Goal: Task Accomplishment & Management: Use online tool/utility

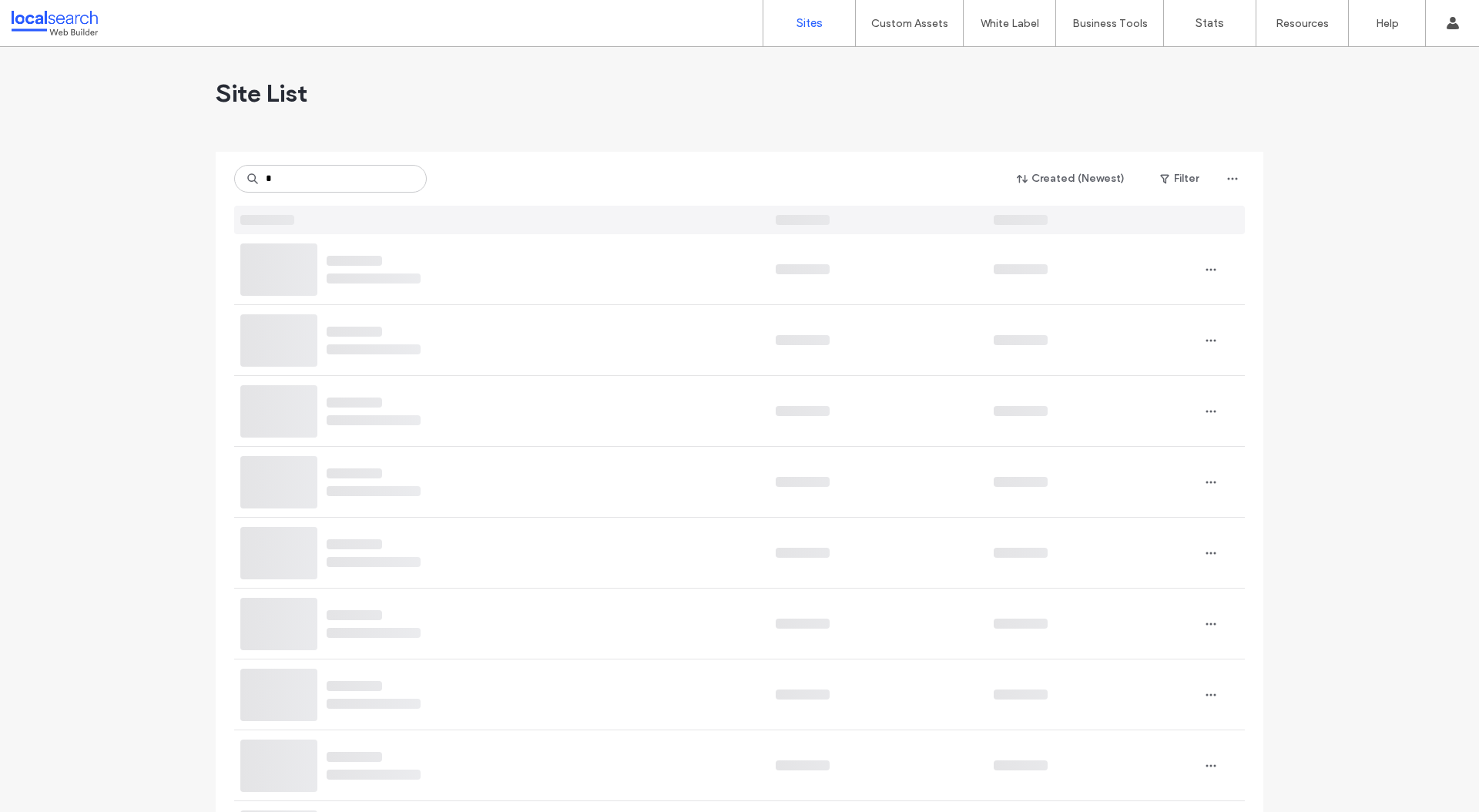
type input "*"
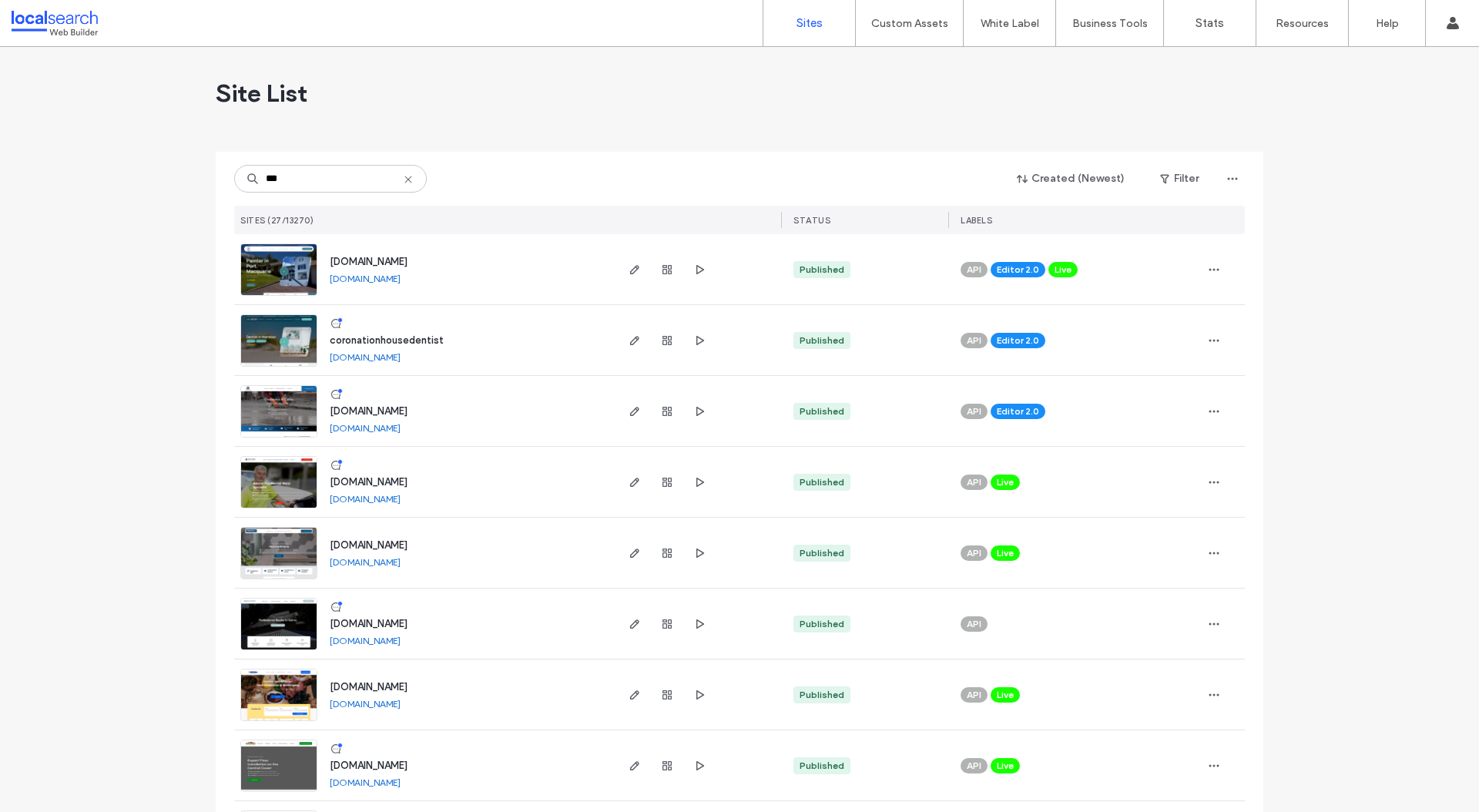
type input "***"
click at [274, 319] on img at bounding box center [278, 367] width 75 height 104
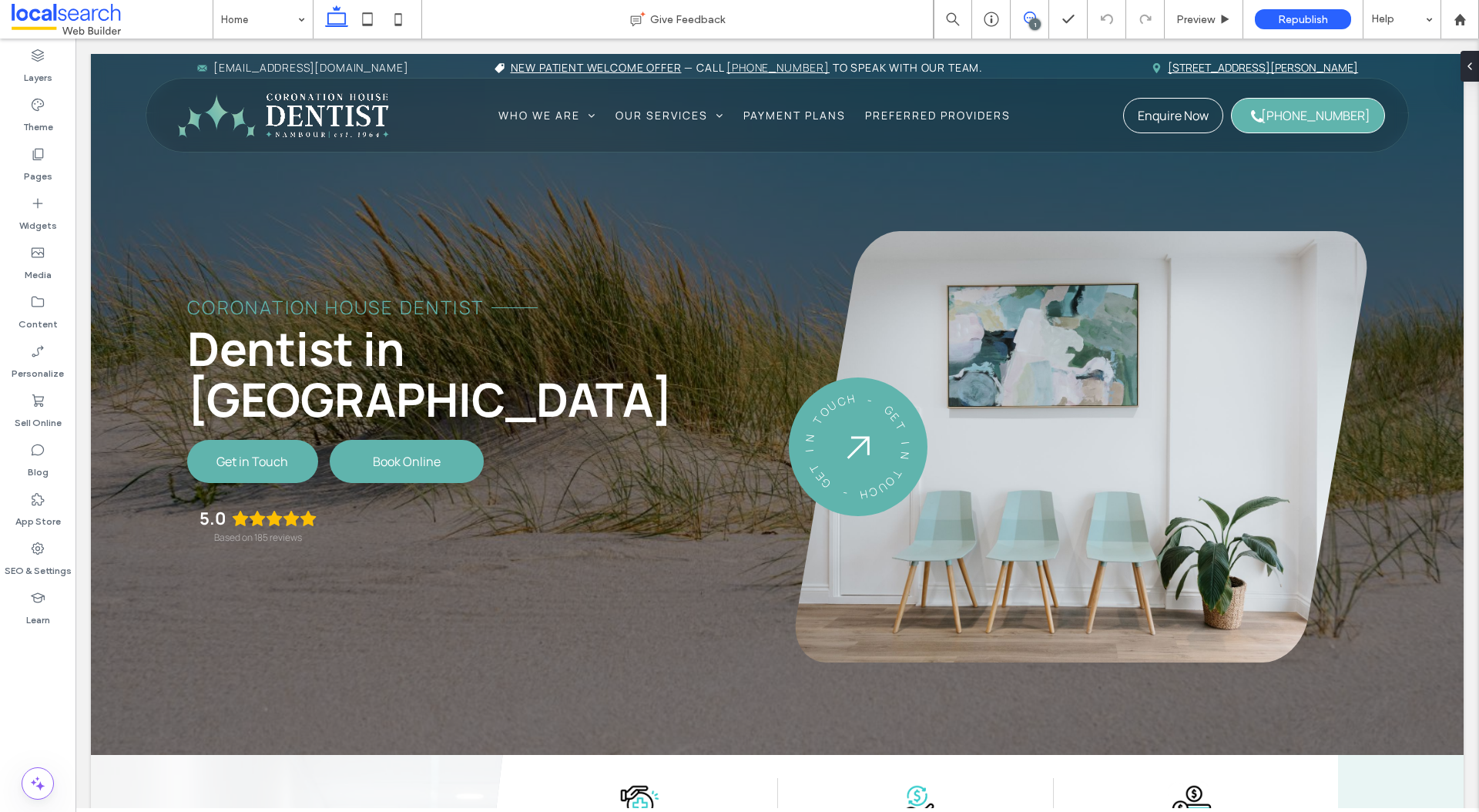
click at [1045, 12] on span at bounding box center [1030, 18] width 38 height 13
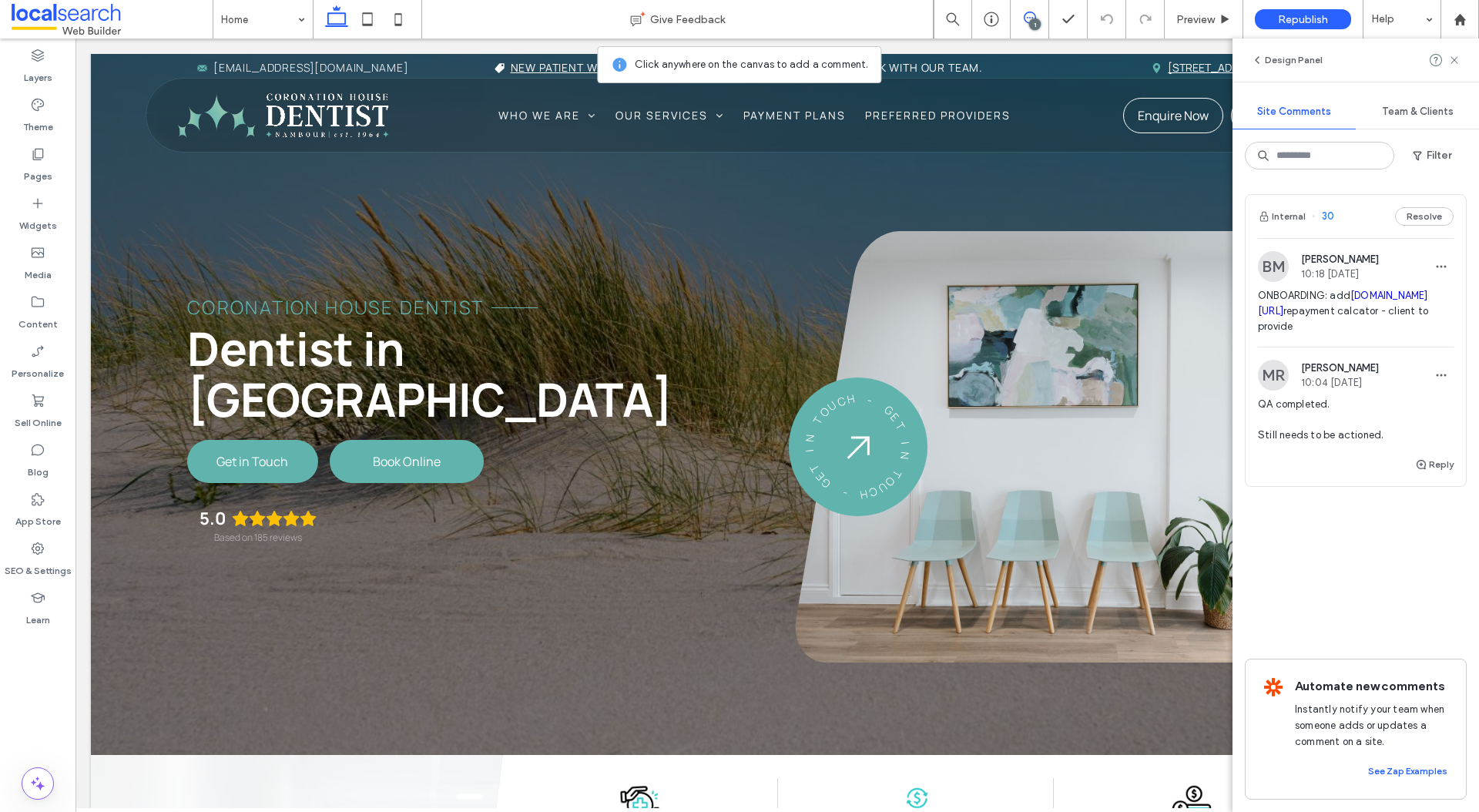
click at [1045, 12] on span at bounding box center [1030, 18] width 38 height 13
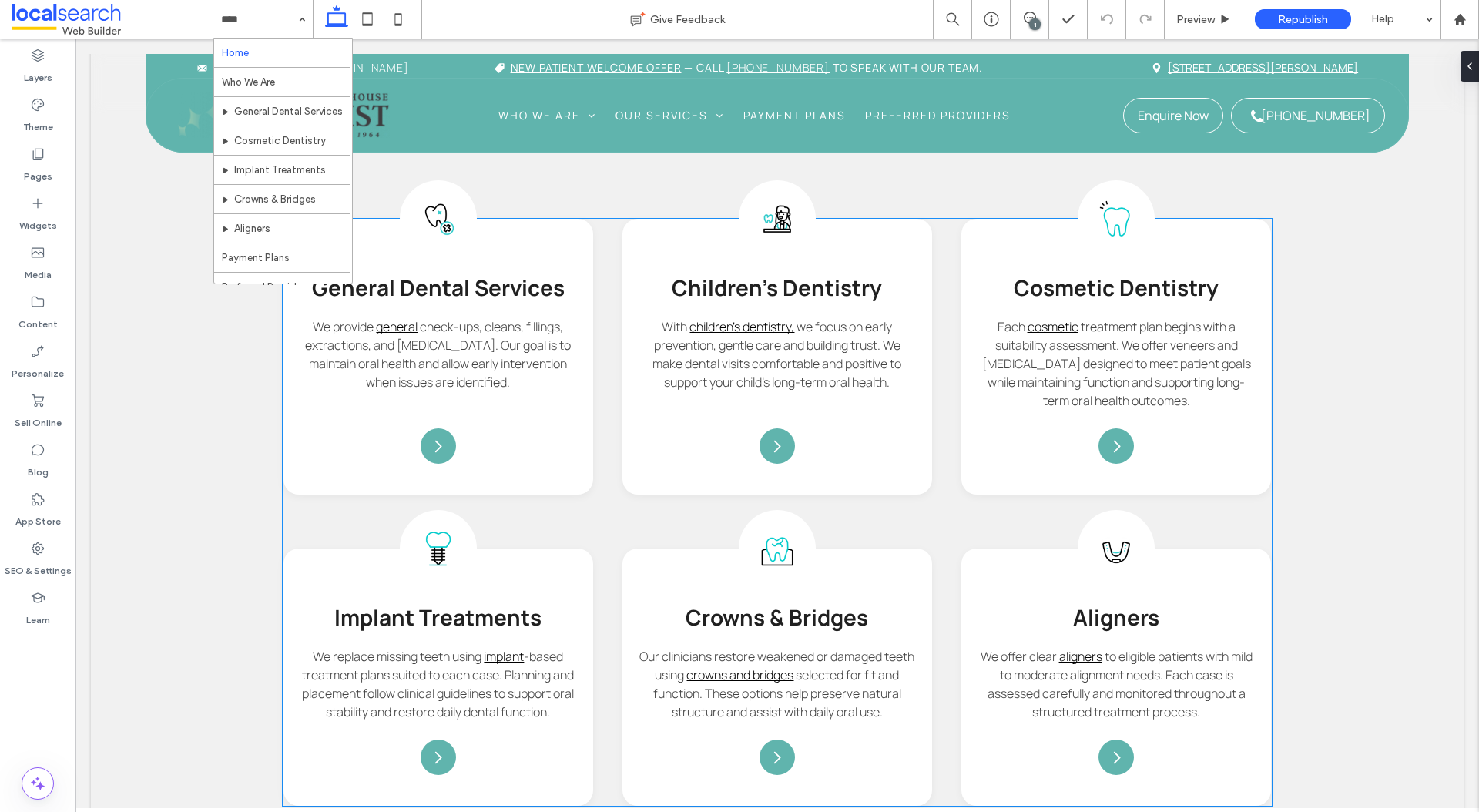
scroll to position [1843, 0]
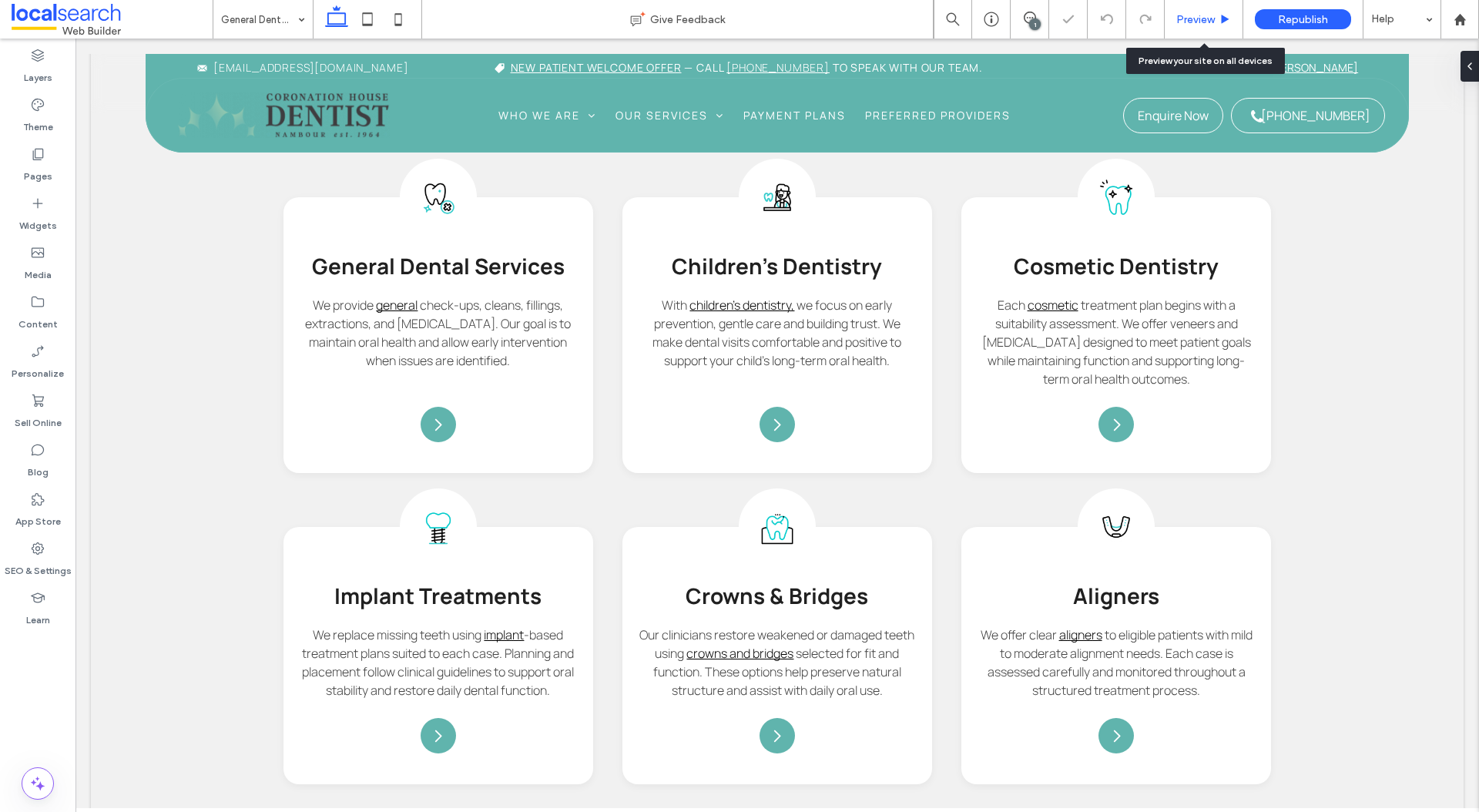
click at [1197, 26] on div "Preview" at bounding box center [1204, 19] width 79 height 39
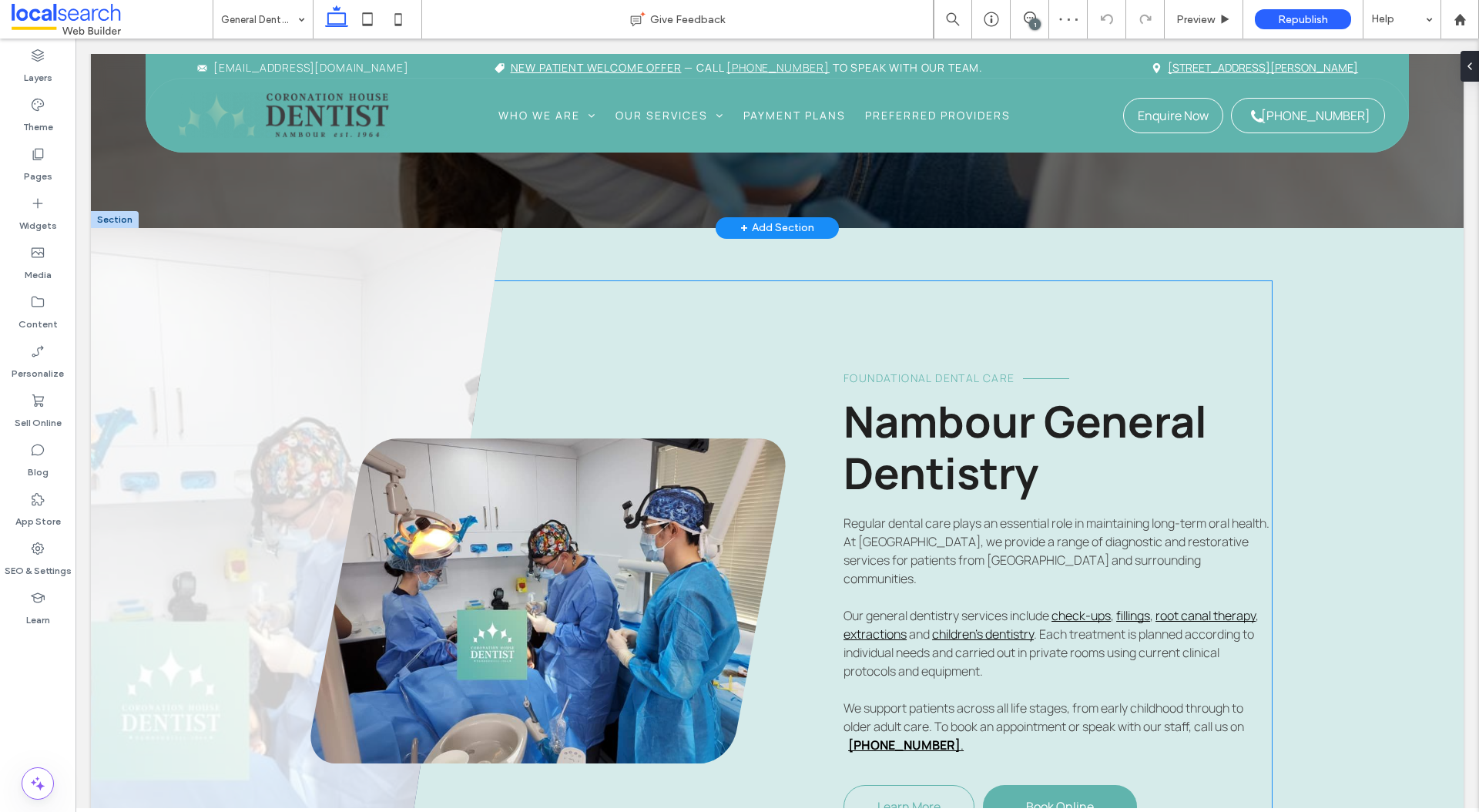
scroll to position [657, 0]
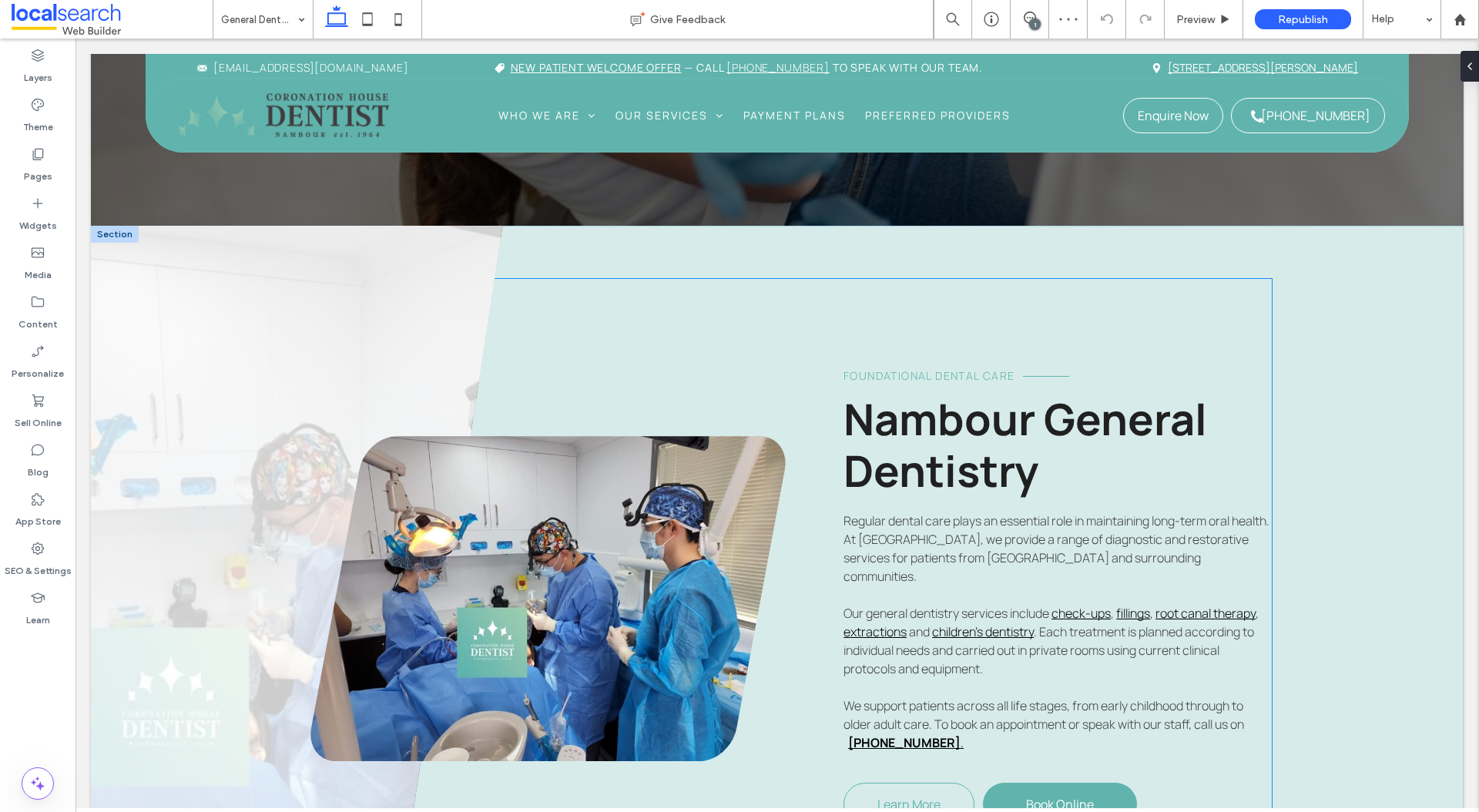
click at [497, 441] on link at bounding box center [548, 599] width 476 height 326
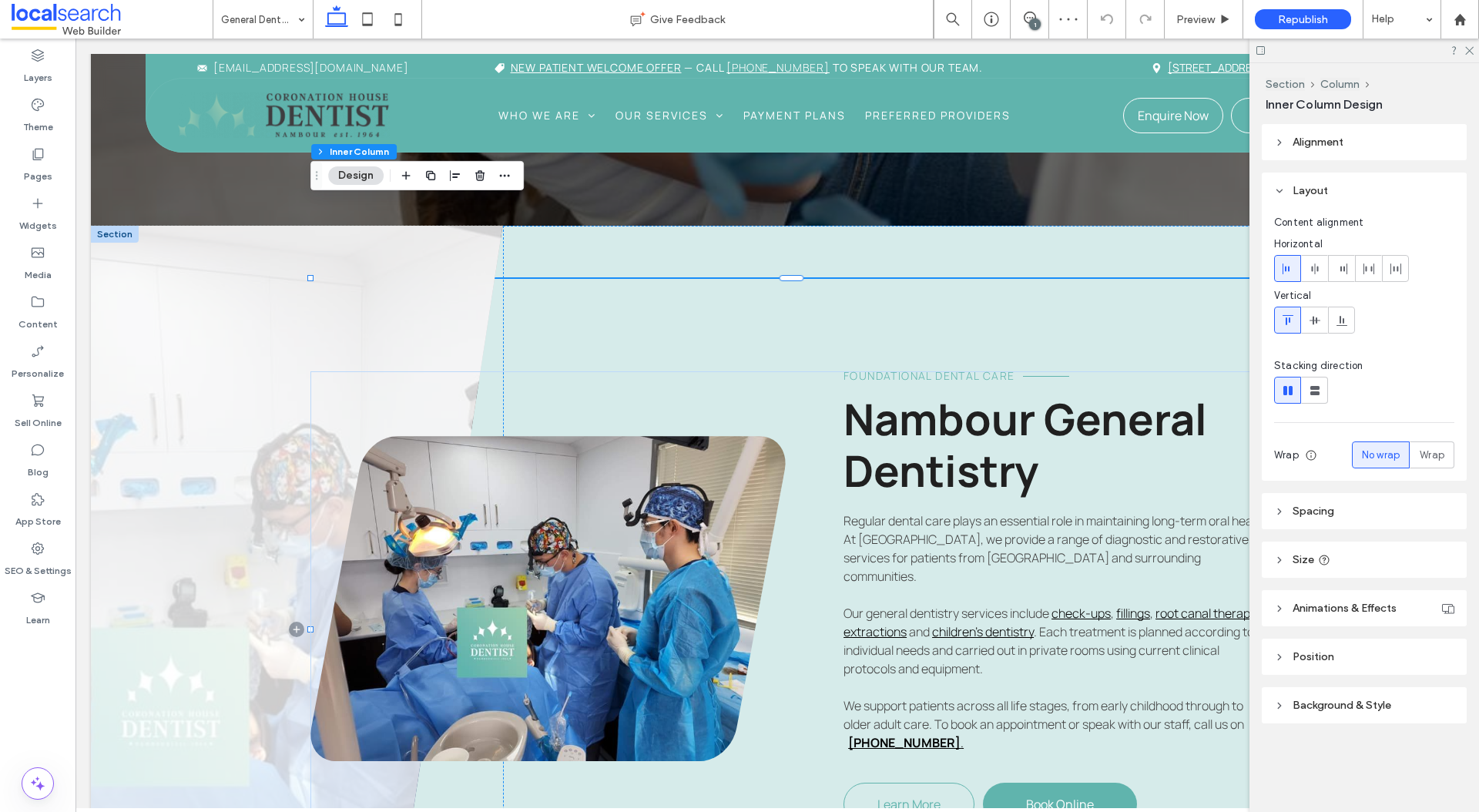
click at [475, 439] on link at bounding box center [548, 599] width 476 height 326
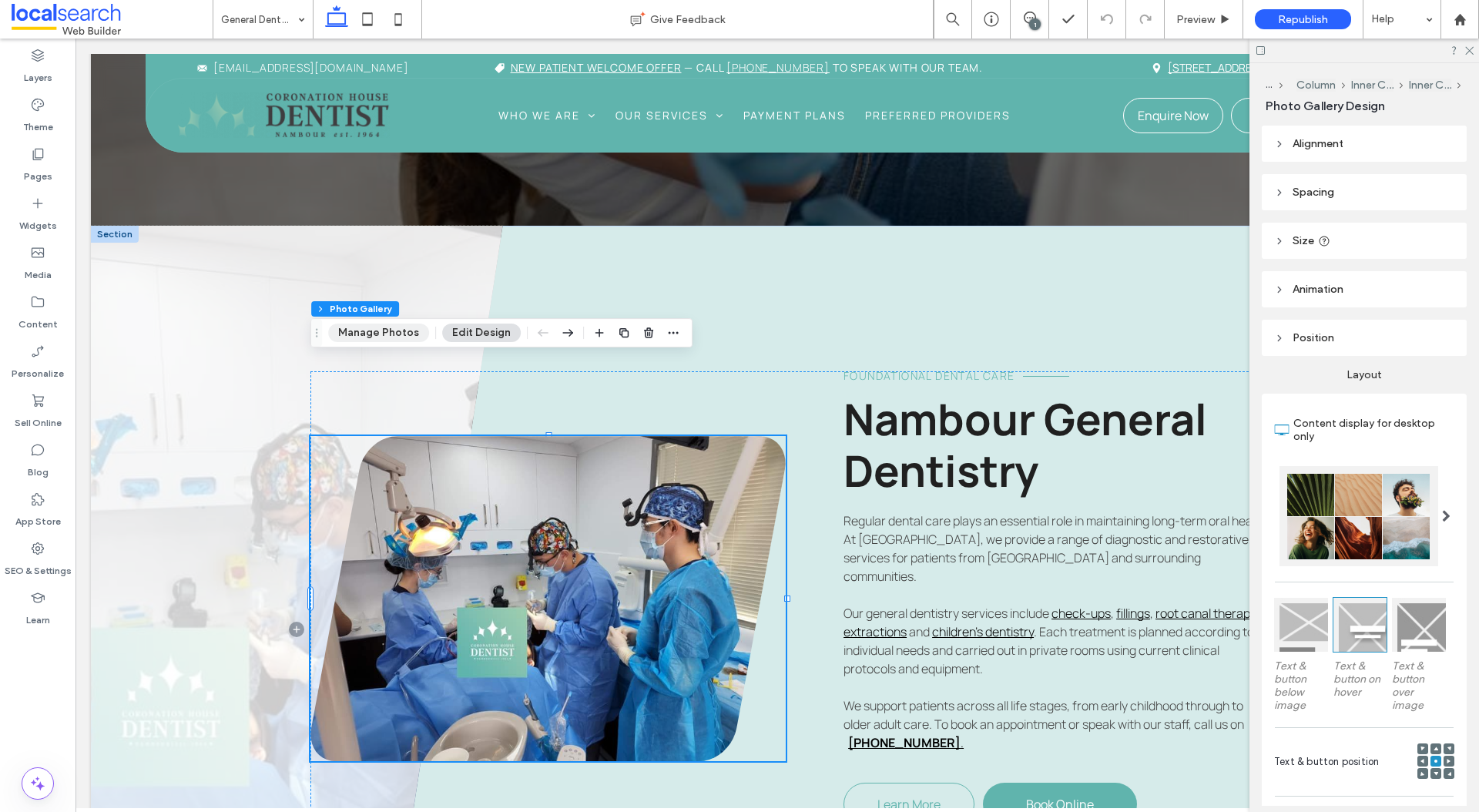
click at [347, 340] on button "Manage Photos" at bounding box center [379, 332] width 101 height 19
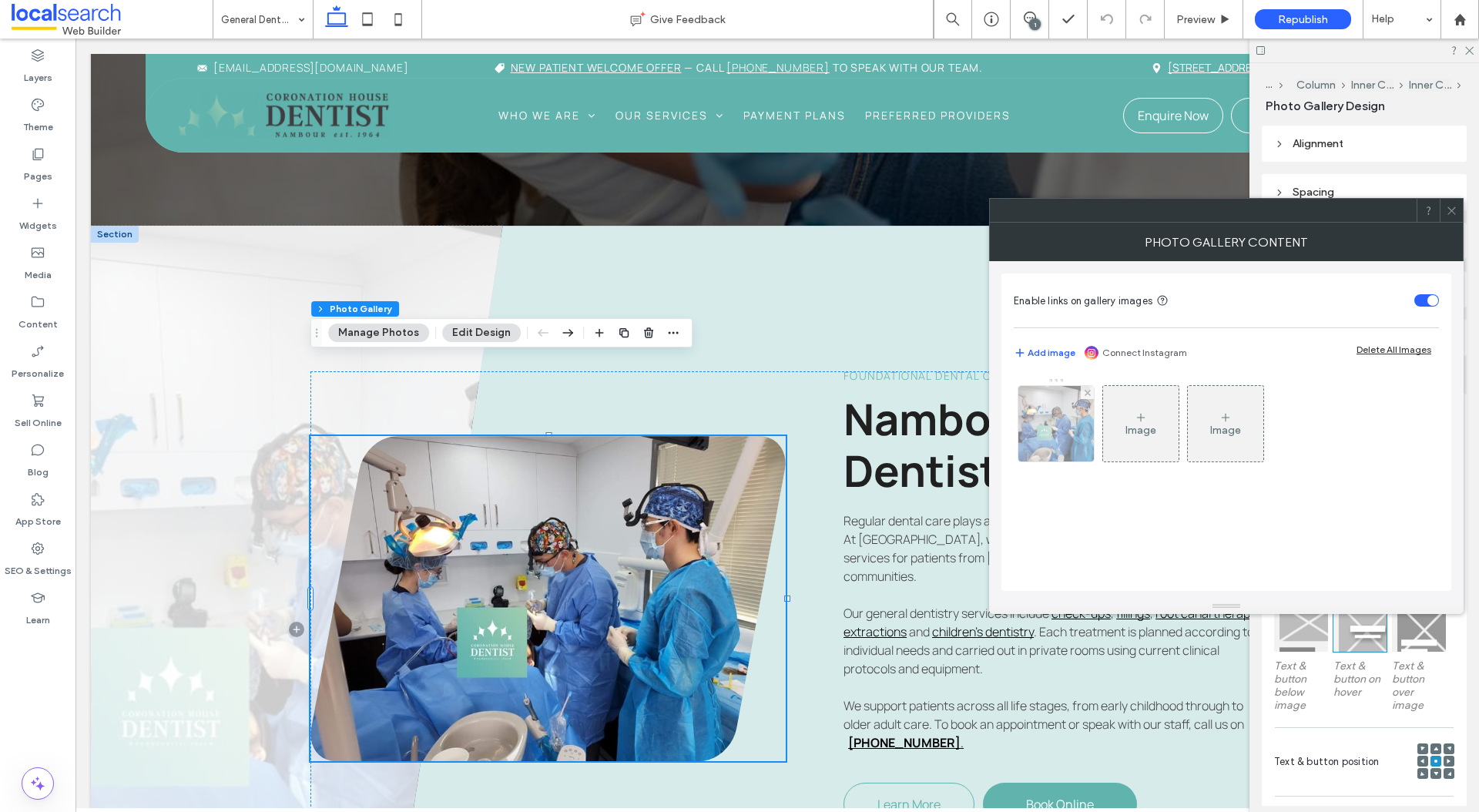
click at [1047, 436] on div at bounding box center [1056, 423] width 75 height 75
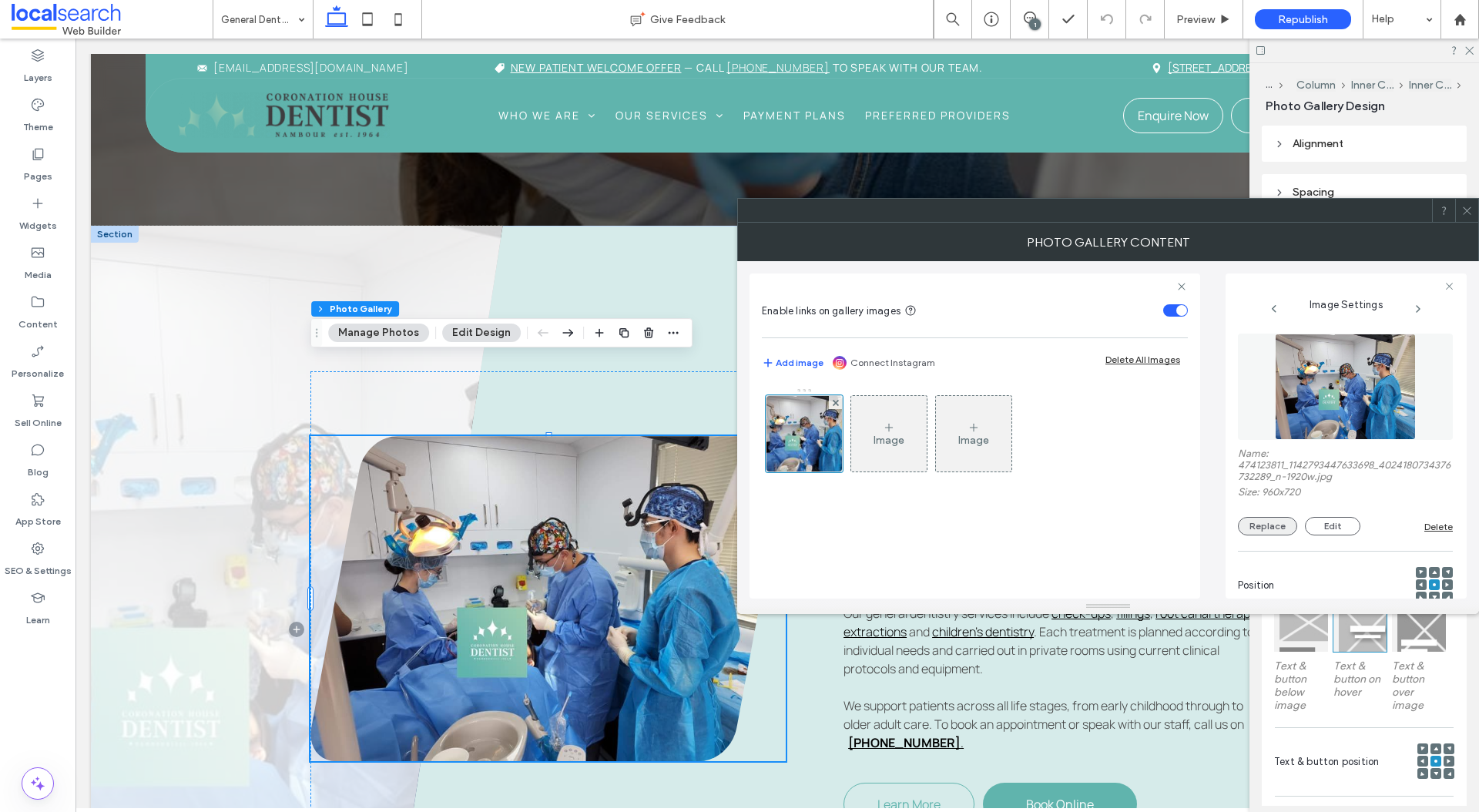
click at [1261, 522] on button "Replace" at bounding box center [1267, 525] width 59 height 19
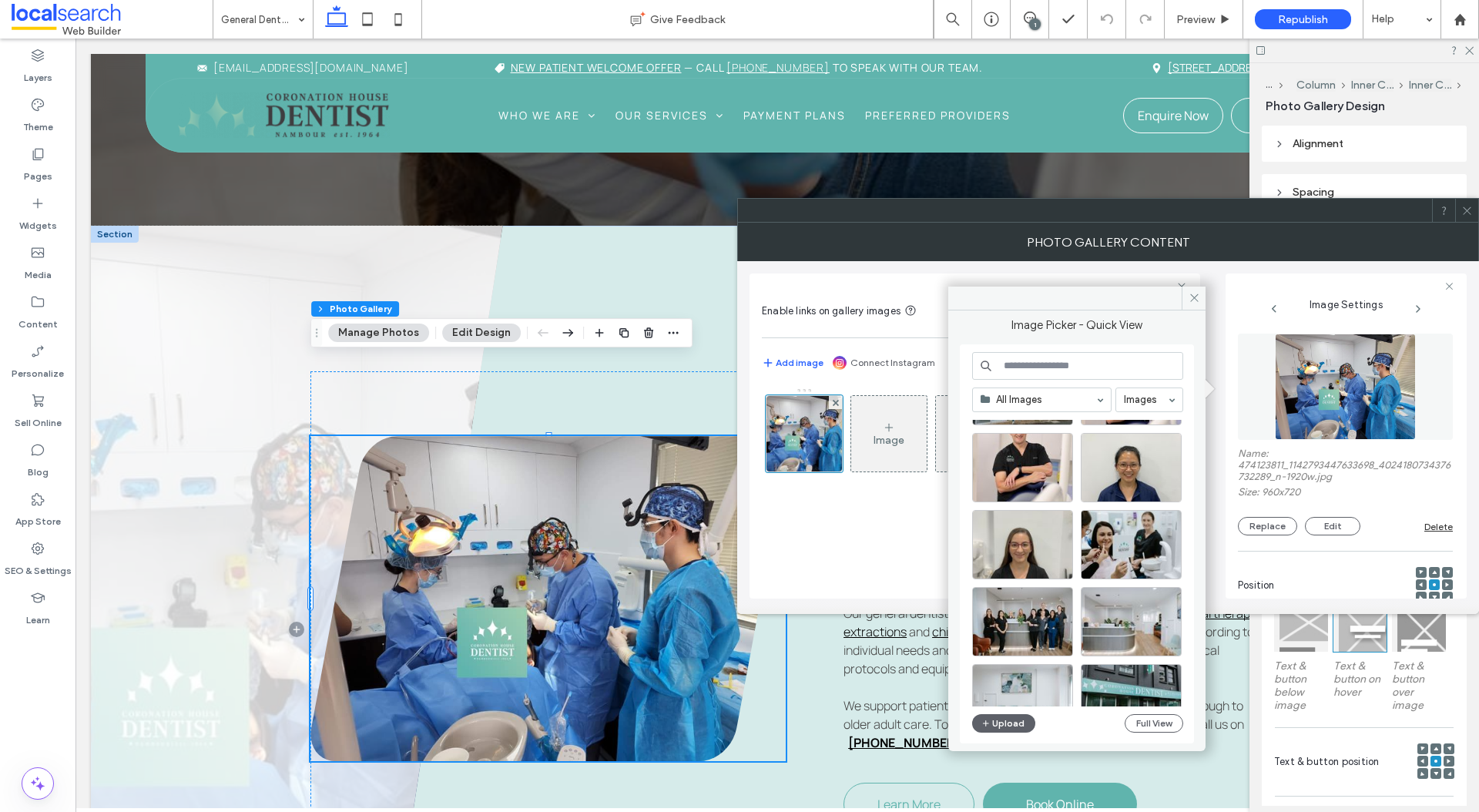
scroll to position [322, 0]
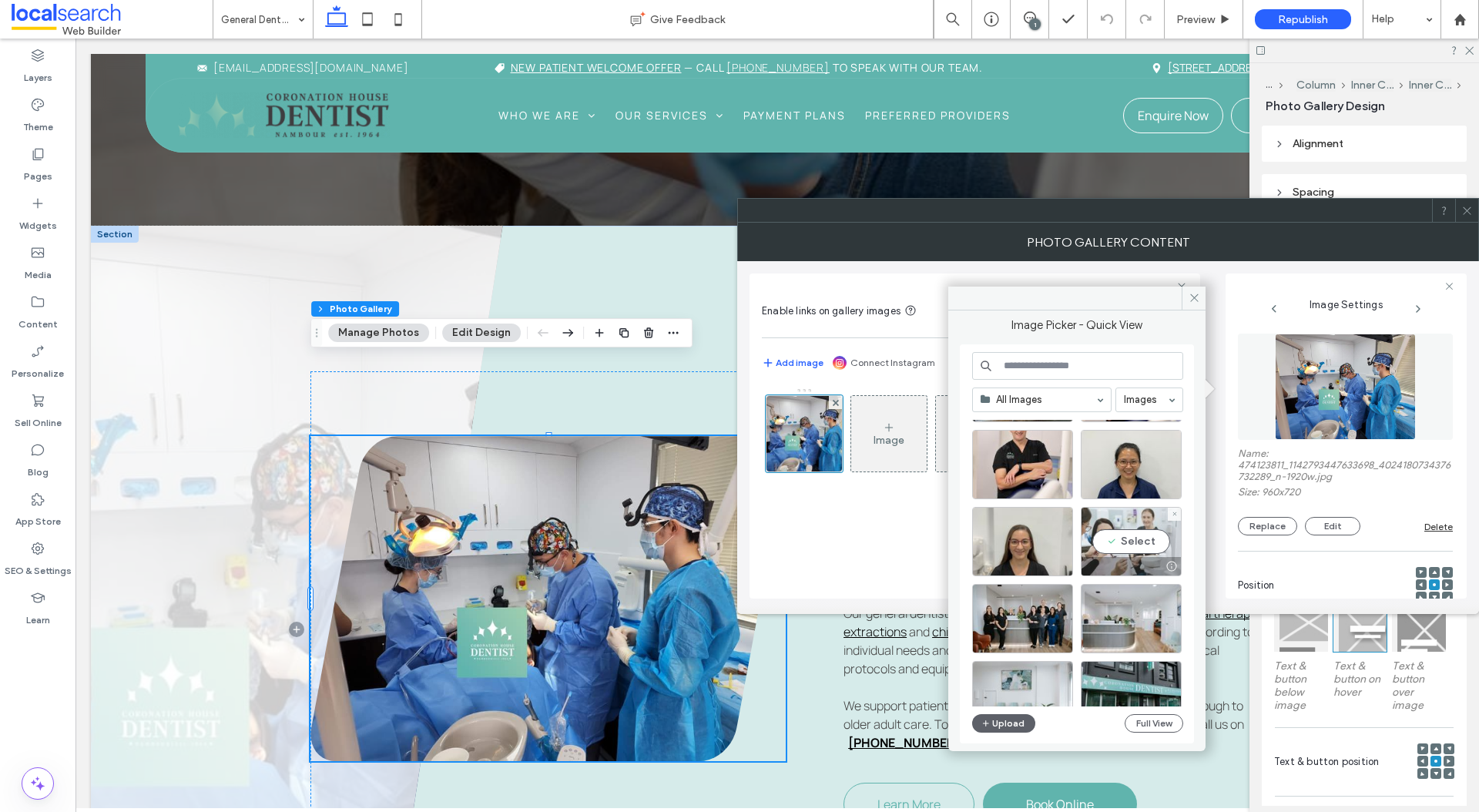
click at [1157, 549] on div "Select" at bounding box center [1132, 541] width 101 height 69
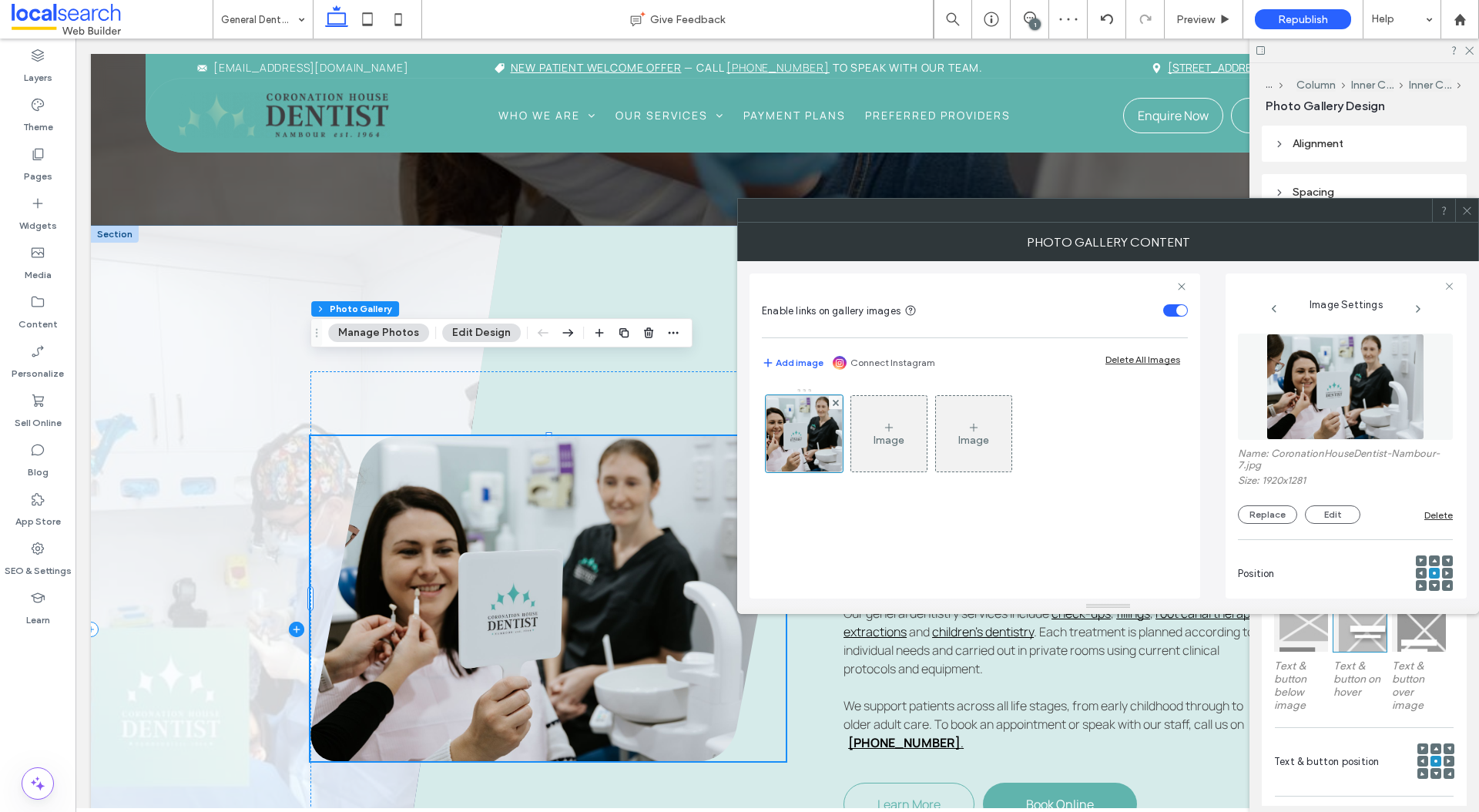
click at [167, 250] on span at bounding box center [296, 630] width 412 height 808
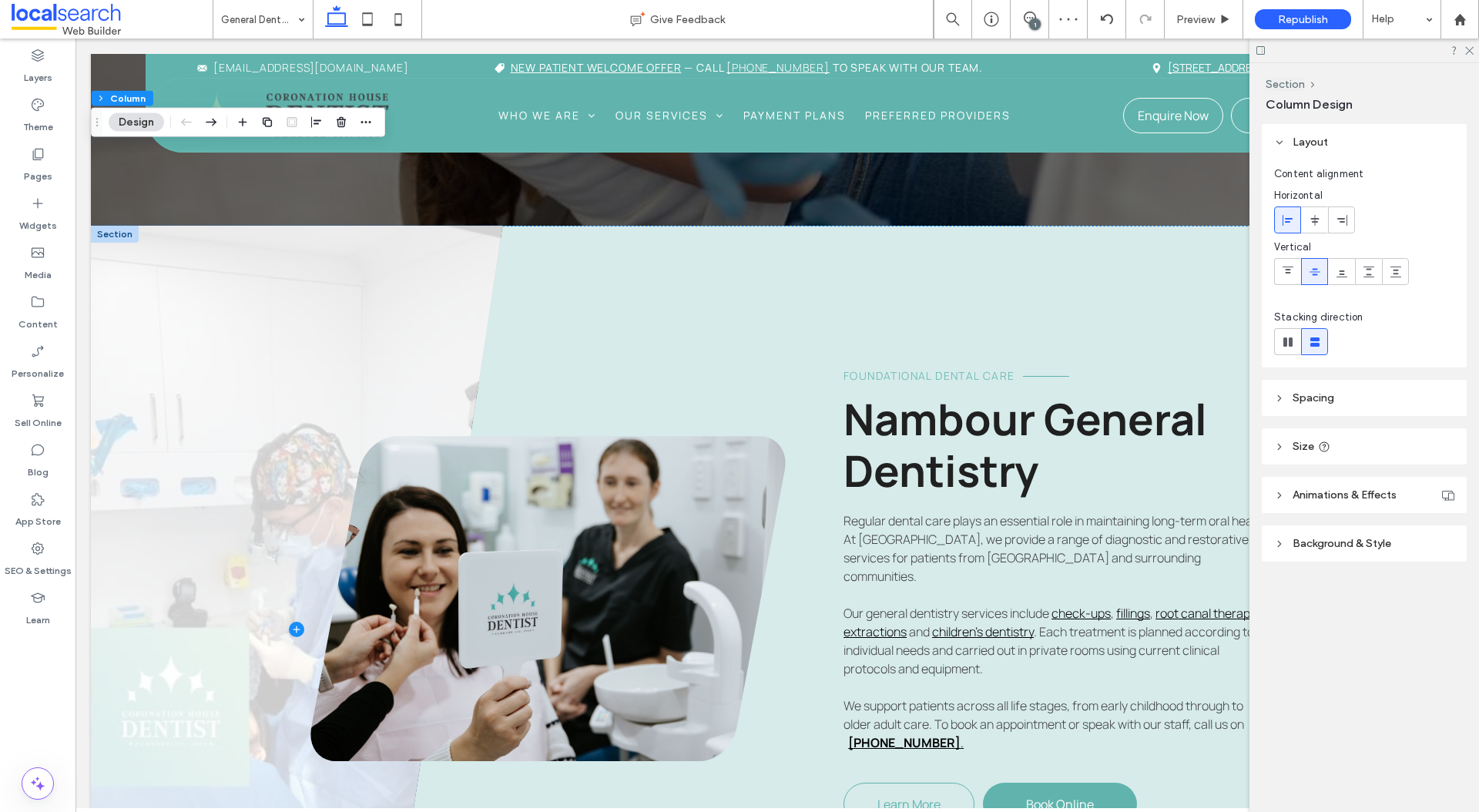
click at [108, 226] on div at bounding box center [114, 234] width 48 height 17
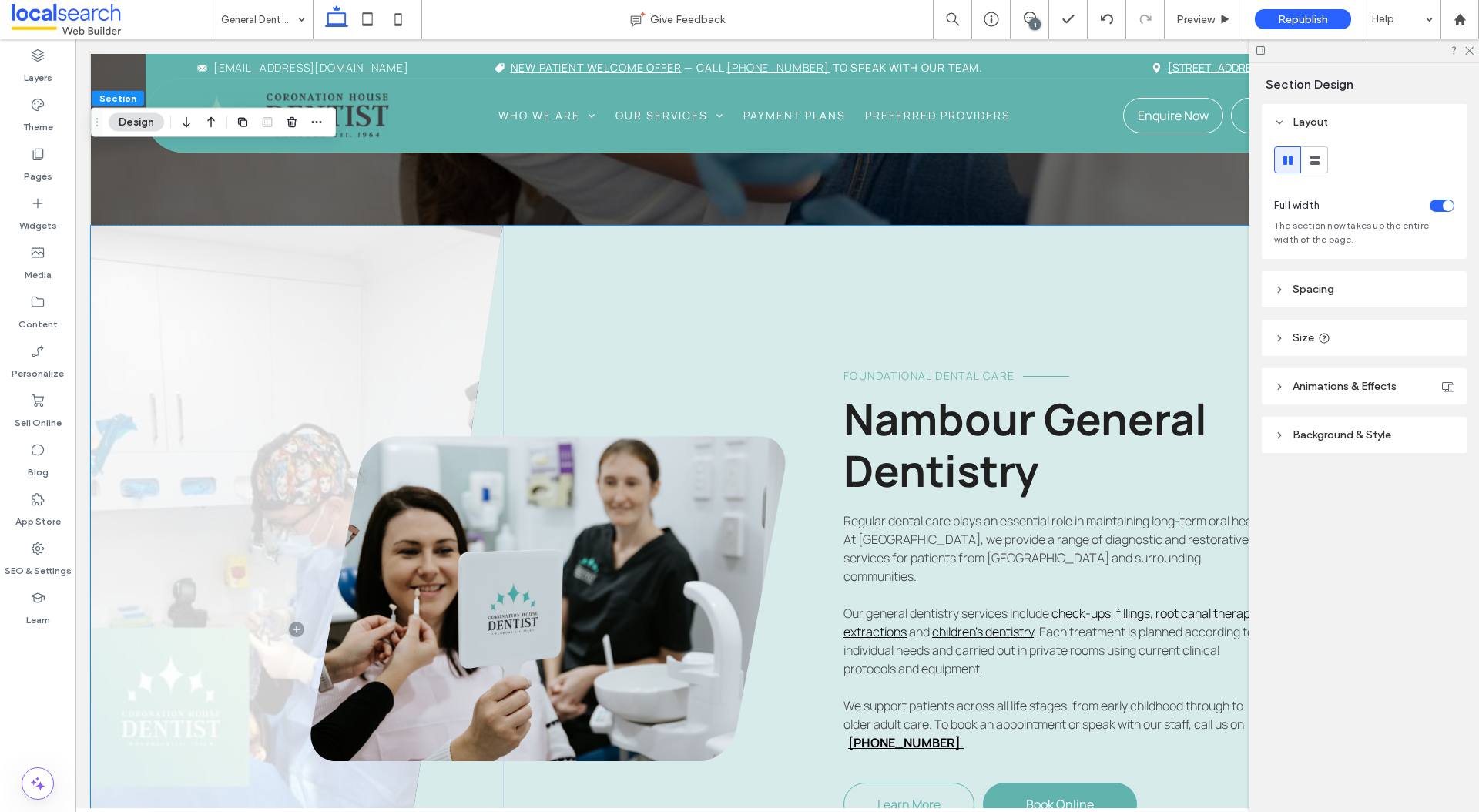
click at [1343, 433] on span "Background & Style" at bounding box center [1342, 434] width 98 height 13
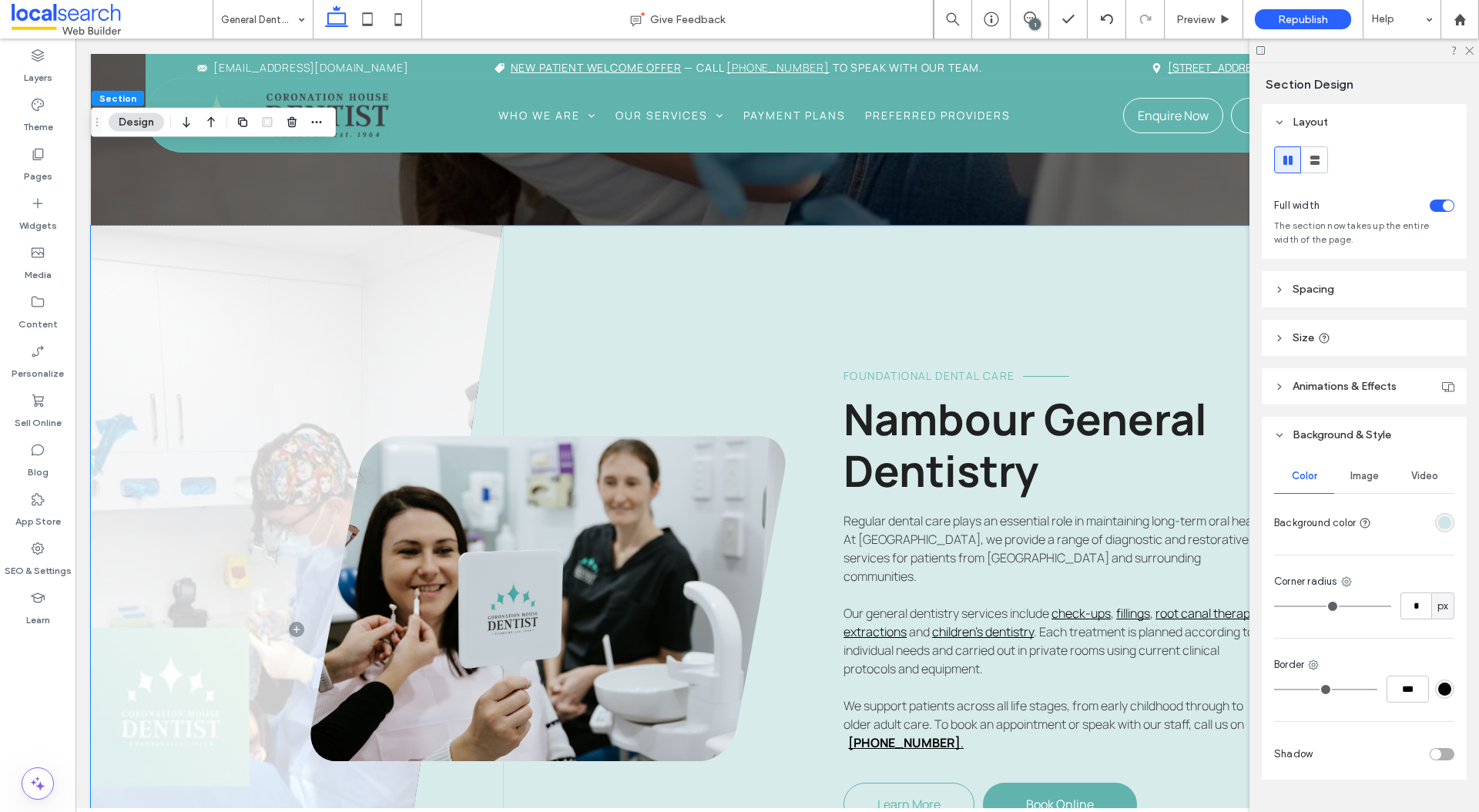
click at [1363, 464] on div "Image" at bounding box center [1365, 476] width 60 height 34
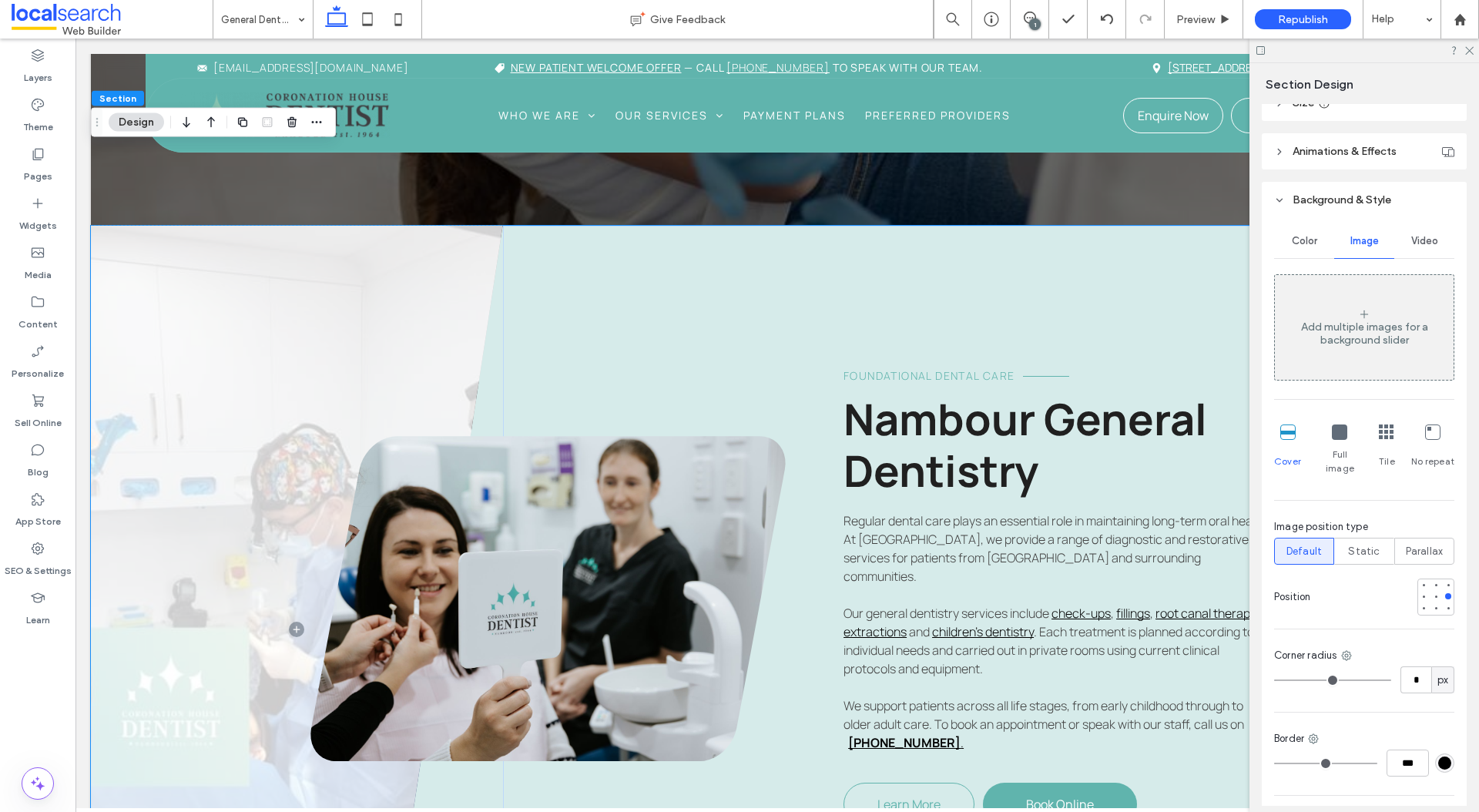
scroll to position [245, 0]
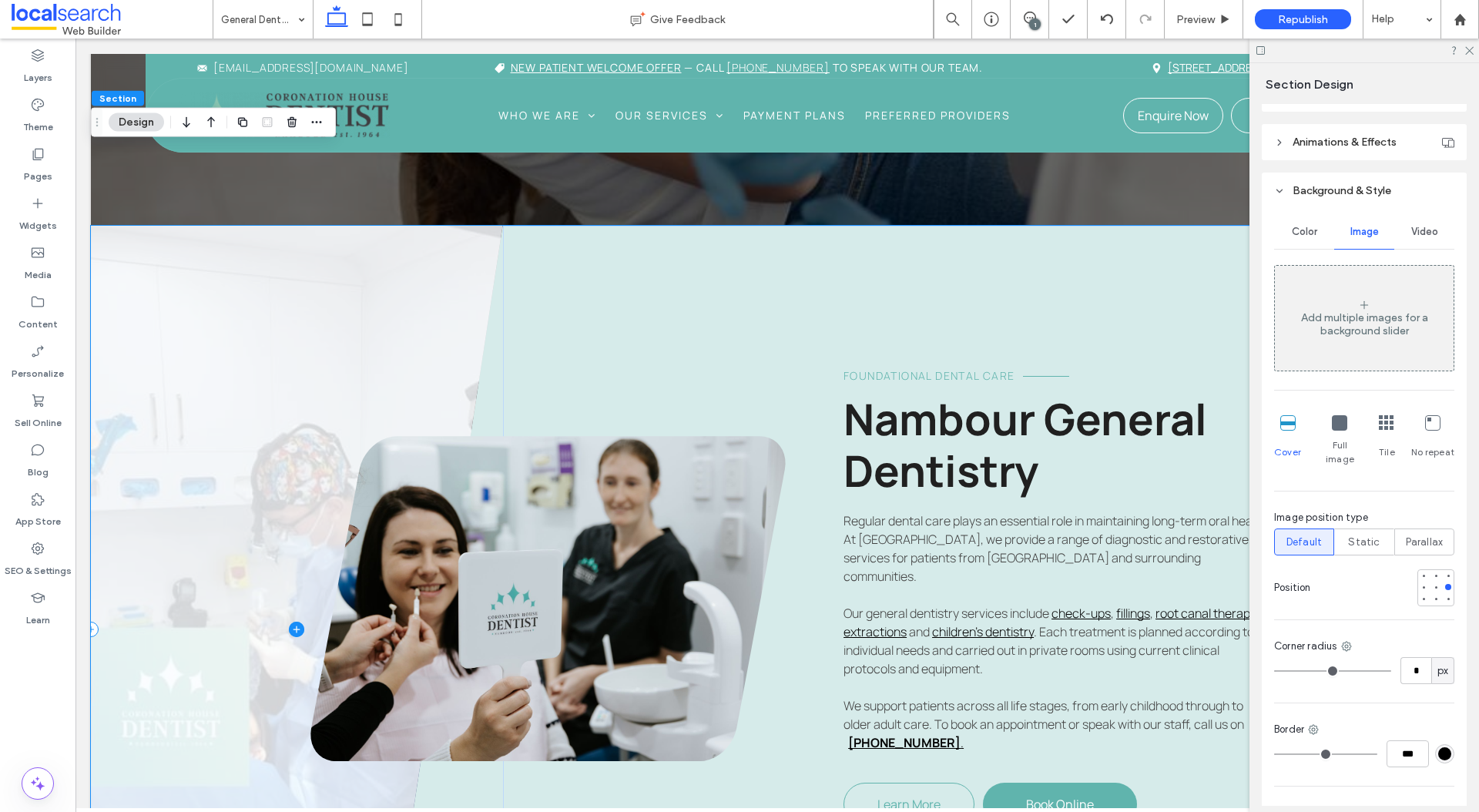
click at [166, 301] on span at bounding box center [296, 630] width 412 height 808
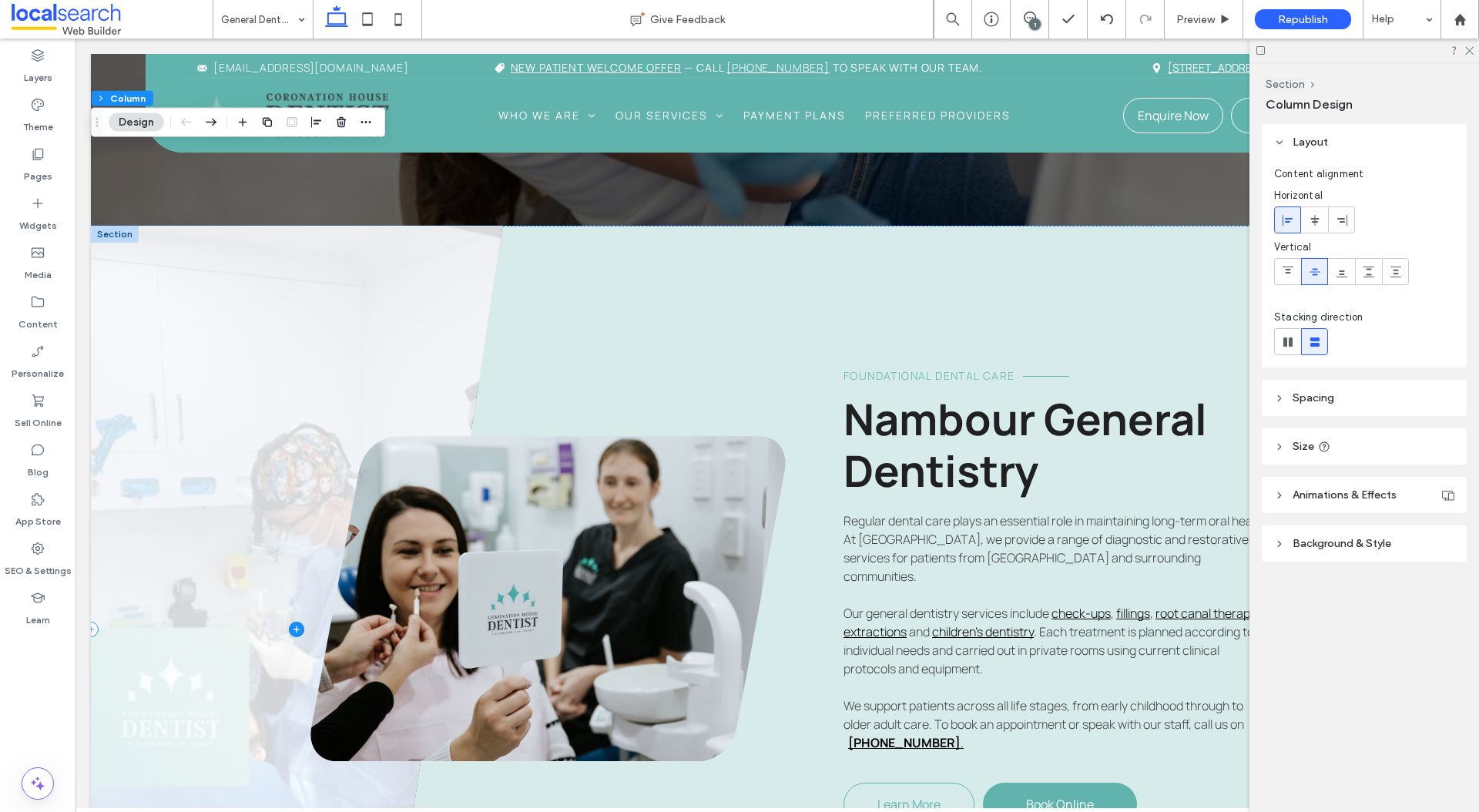
click at [156, 293] on span at bounding box center [296, 630] width 412 height 808
click at [1365, 541] on span "Background & Style" at bounding box center [1342, 543] width 98 height 13
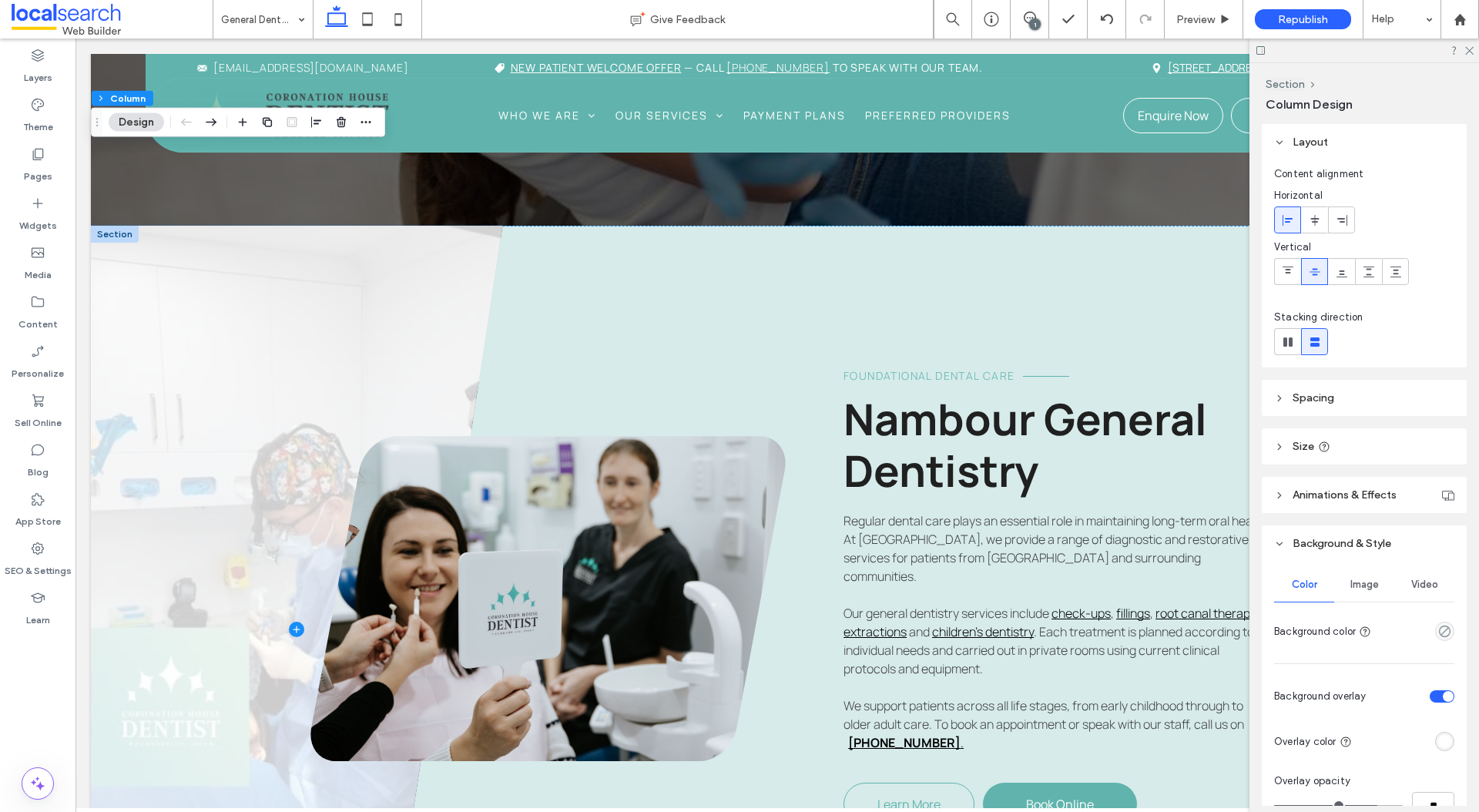
click at [1367, 582] on span "Image" at bounding box center [1364, 585] width 28 height 13
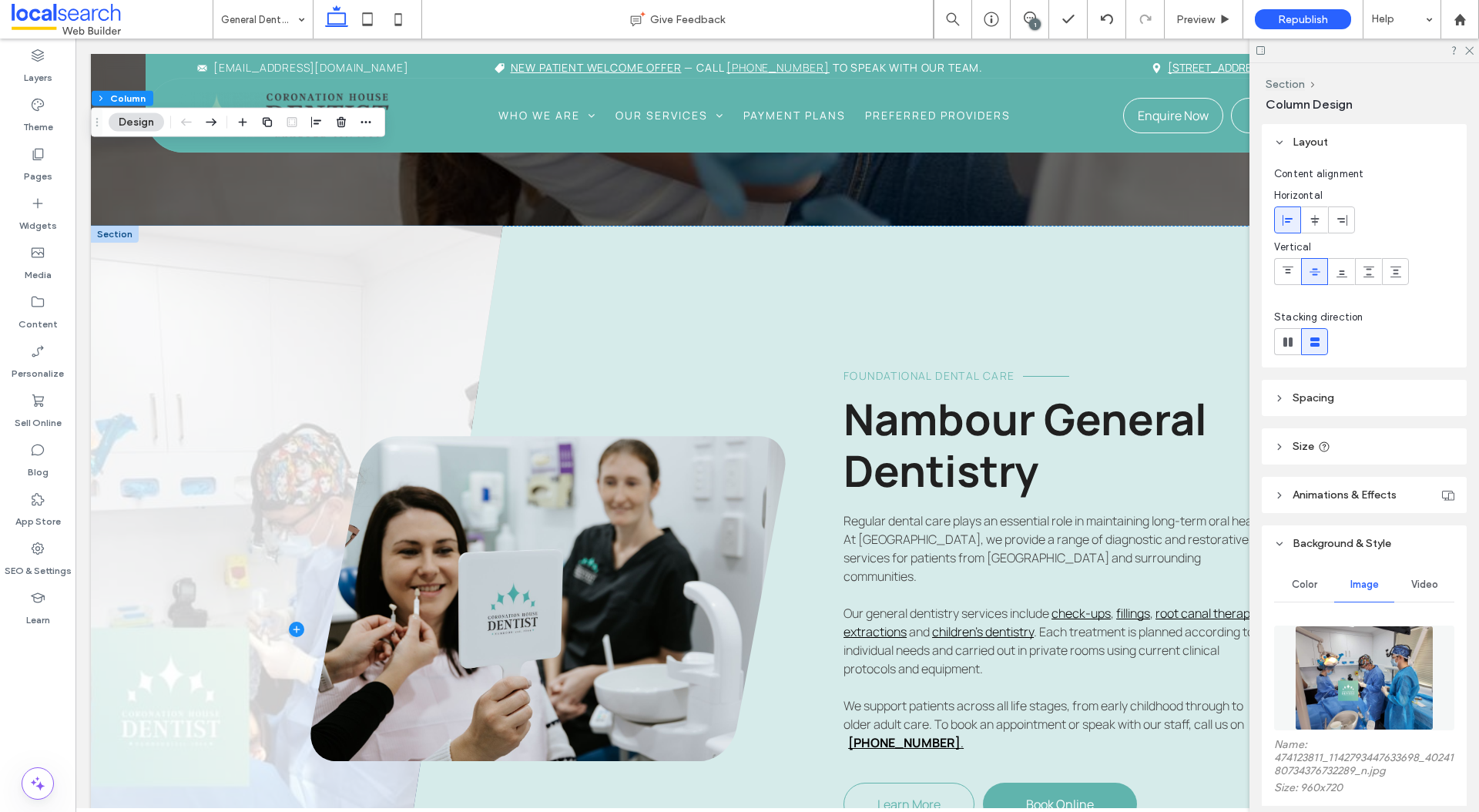
scroll to position [255, 0]
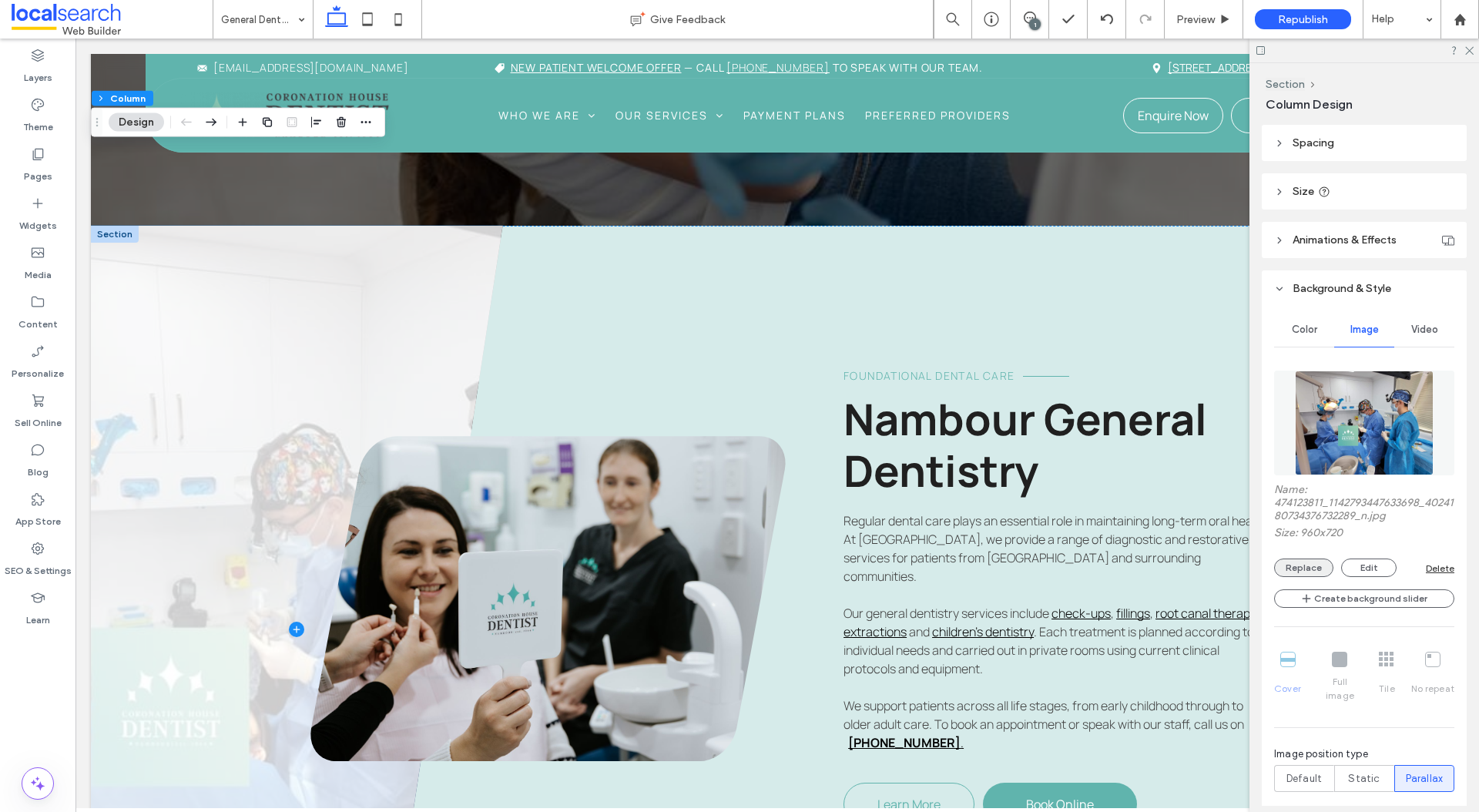
click at [1310, 566] on button "Replace" at bounding box center [1304, 567] width 59 height 19
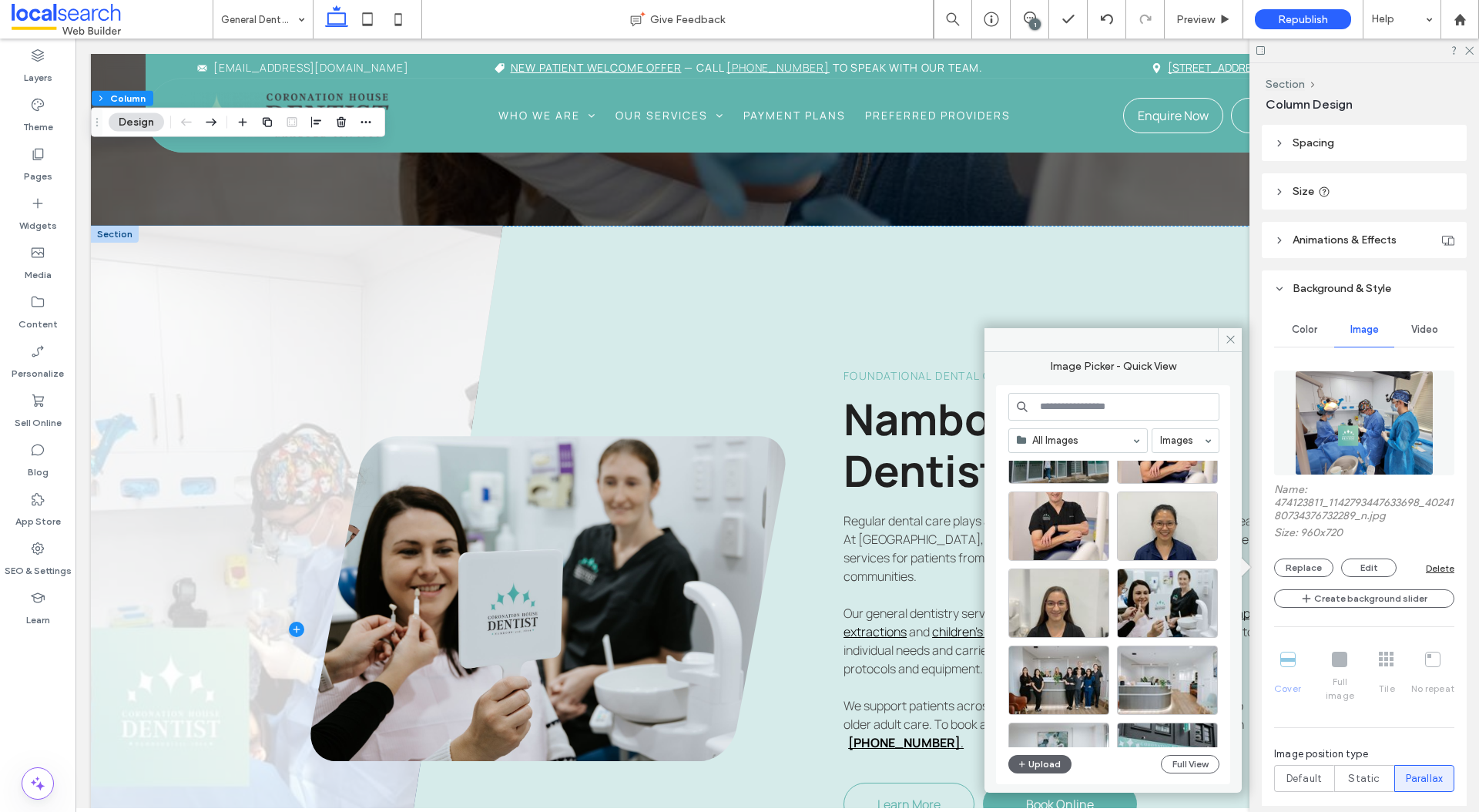
scroll to position [314, 0]
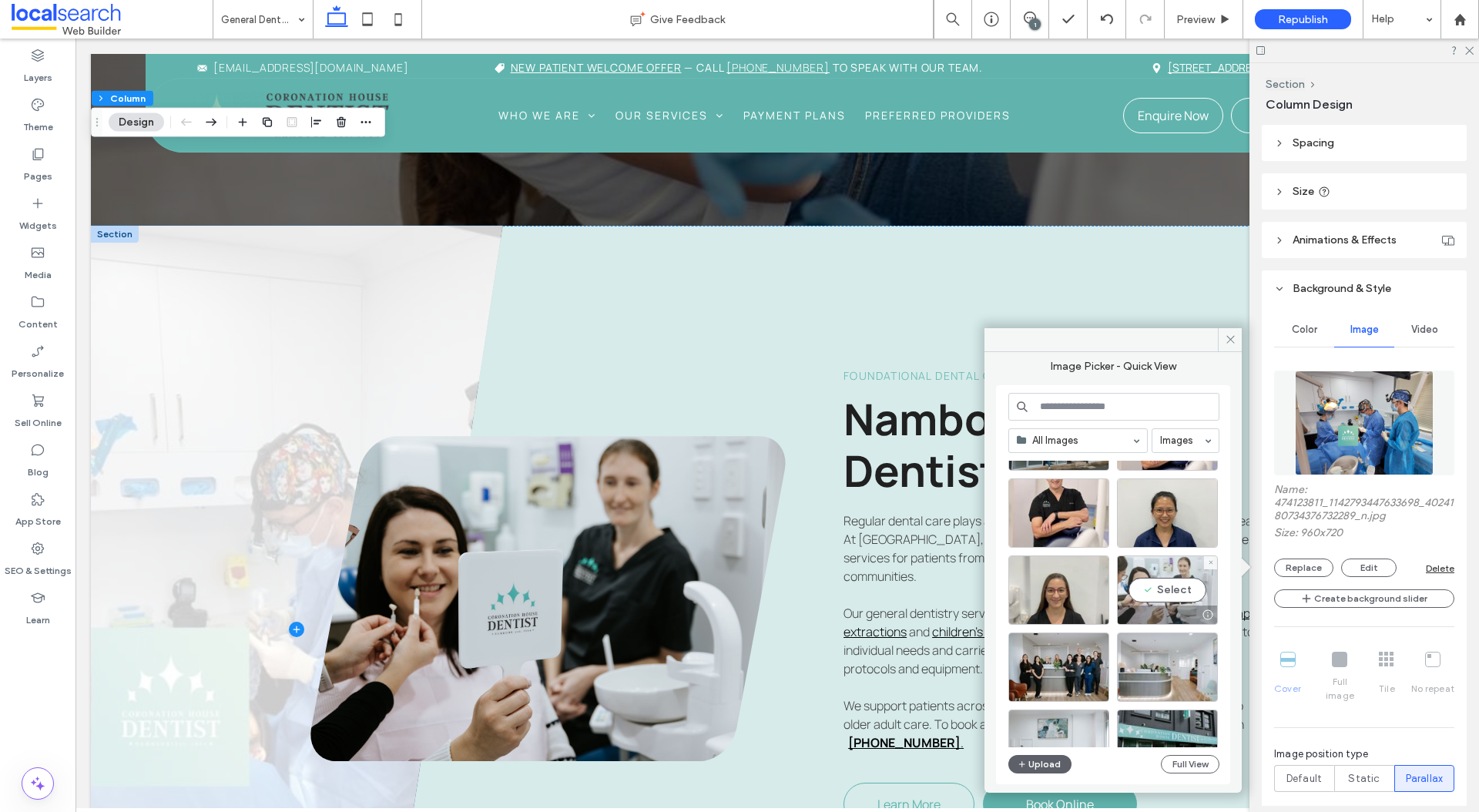
click at [1165, 578] on div "Select" at bounding box center [1168, 590] width 101 height 69
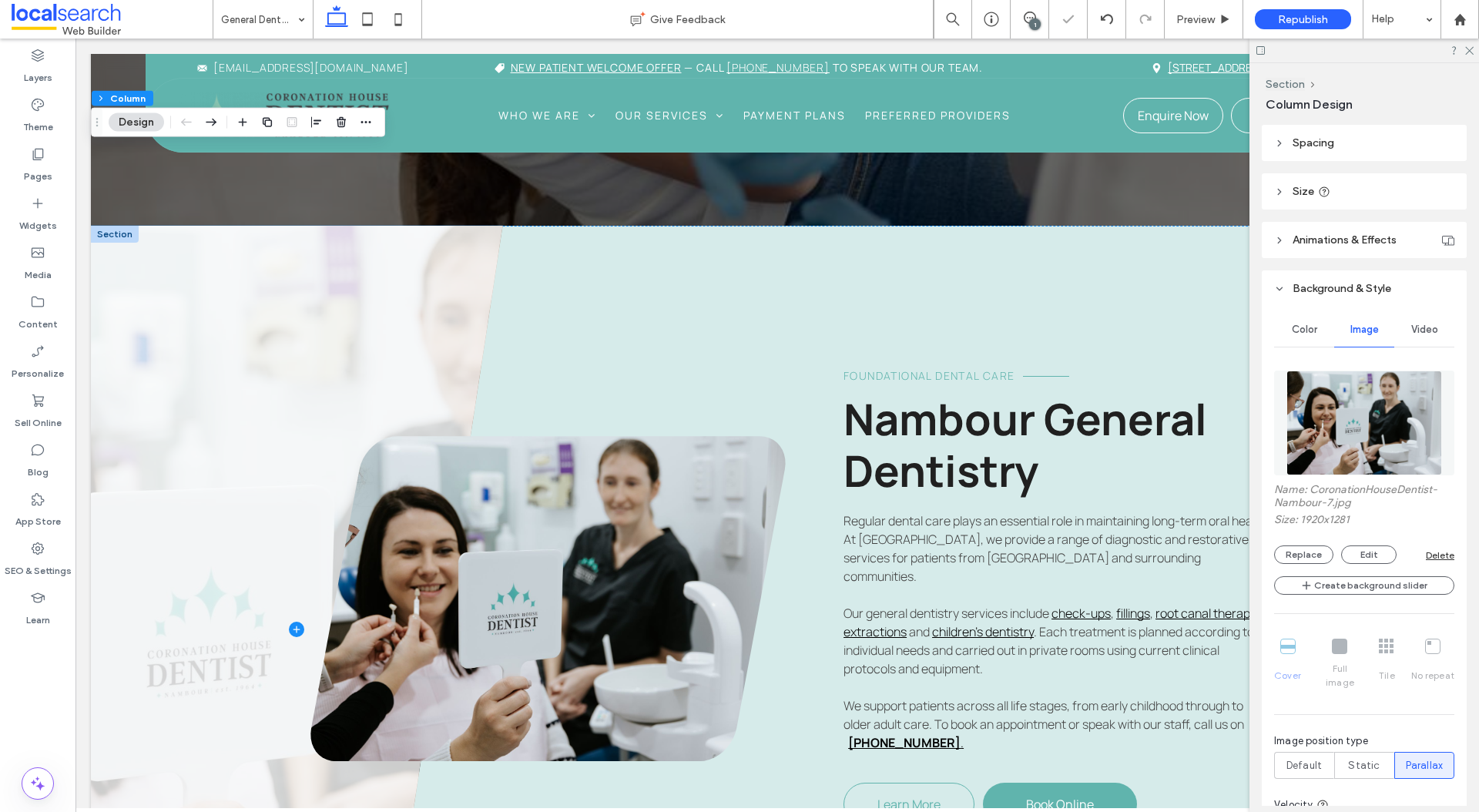
click at [1277, 513] on label "Size: 1920x1281" at bounding box center [1364, 521] width 180 height 17
